Goal: Browse casually

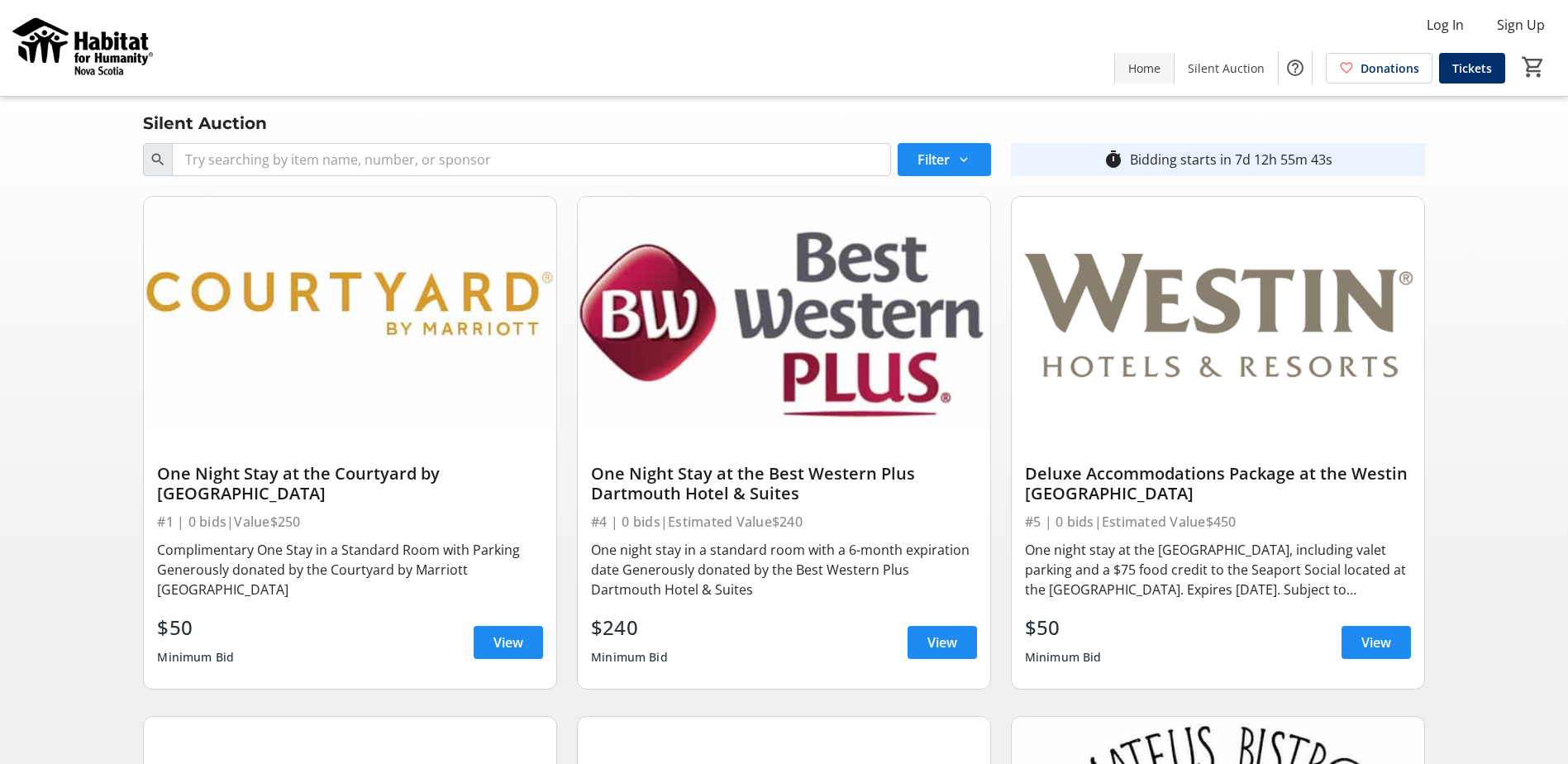
click at [1156, 67] on span "Home" at bounding box center [1145, 68] width 32 height 18
